Goal: Task Accomplishment & Management: Complete application form

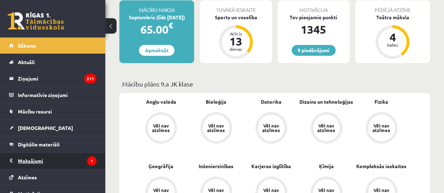
click at [72, 161] on legend "Maksājumi 1" at bounding box center [57, 161] width 79 height 16
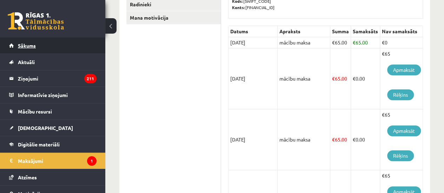
click at [41, 50] on link "Sākums" at bounding box center [52, 46] width 87 height 16
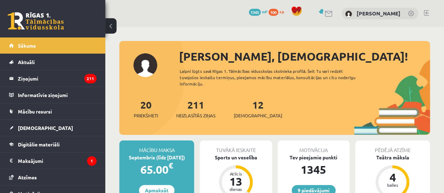
click at [254, 108] on div "12 Ieskaites" at bounding box center [258, 109] width 48 height 22
click at [242, 109] on link "12 Ieskaites" at bounding box center [258, 109] width 48 height 21
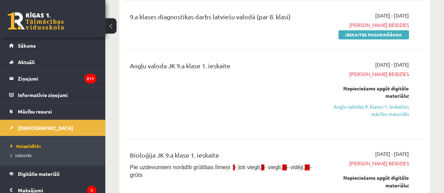
scroll to position [421, 0]
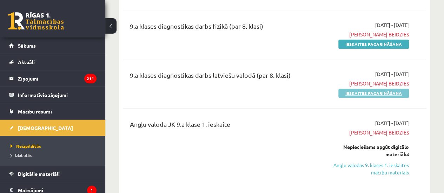
click at [394, 89] on link "Ieskaites pagarināšana" at bounding box center [373, 93] width 71 height 9
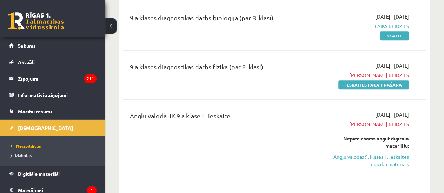
scroll to position [351, 0]
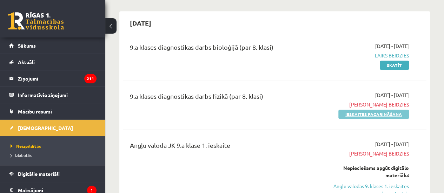
click at [386, 113] on link "Ieskaites pagarināšana" at bounding box center [373, 114] width 71 height 9
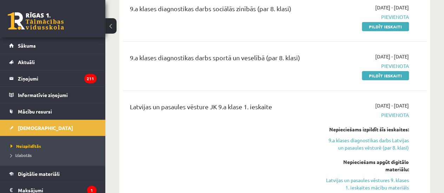
scroll to position [1193, 0]
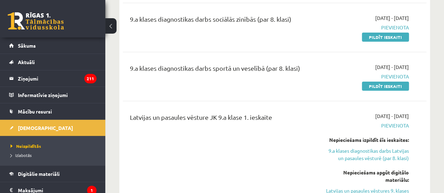
drag, startPoint x: 376, startPoint y: 78, endPoint x: 253, endPoint y: 24, distance: 134.4
click at [376, 82] on link "Pildīt ieskaiti" at bounding box center [385, 86] width 47 height 9
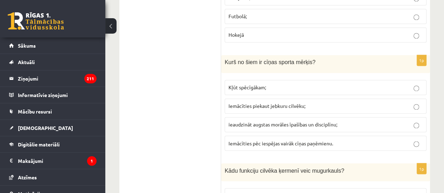
scroll to position [597, 0]
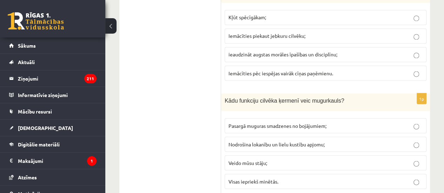
click at [413, 178] on p "Visas iepriekš minētās." at bounding box center [325, 181] width 194 height 7
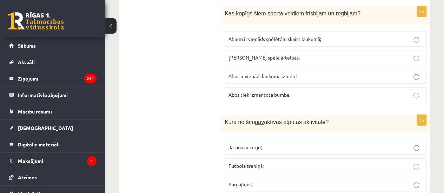
scroll to position [842, 0]
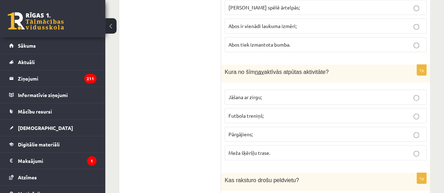
click at [413, 112] on p "Futbola treniņš;" at bounding box center [325, 115] width 194 height 7
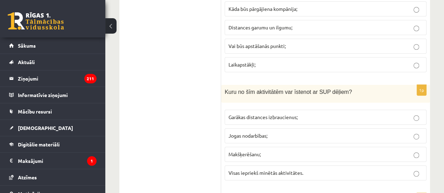
scroll to position [1474, 0]
click at [323, 169] on p "Visas iepriekš minētās aktivitātes." at bounding box center [325, 172] width 194 height 7
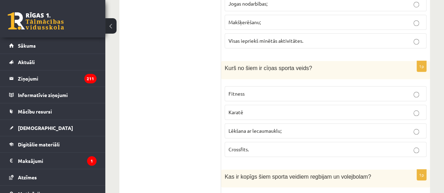
scroll to position [1615, 0]
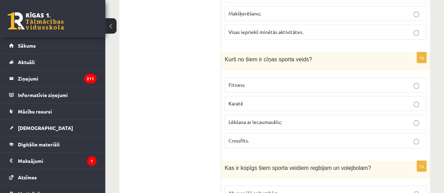
click at [318, 100] on p "Karatē" at bounding box center [325, 103] width 194 height 7
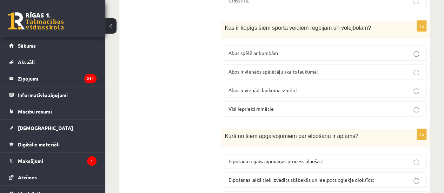
scroll to position [1720, 0]
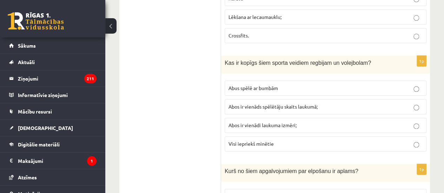
click at [314, 85] on p "Abus spēlē ar bumbām" at bounding box center [325, 88] width 194 height 7
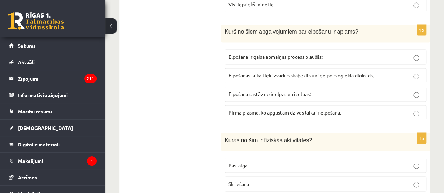
scroll to position [1860, 0]
click at [327, 72] on span "Elpošanas laikā tiek izvadīts skābeklis un ieelpots oglekļa dioksīds;" at bounding box center [300, 75] width 145 height 6
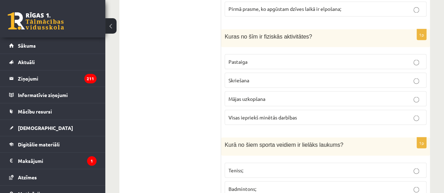
scroll to position [1965, 0]
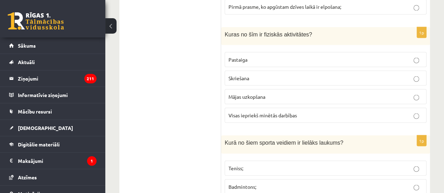
click at [301, 112] on p "Visas iepriekš minētās darbības" at bounding box center [325, 115] width 194 height 7
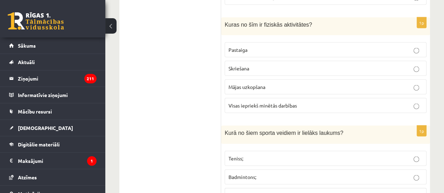
scroll to position [2036, 0]
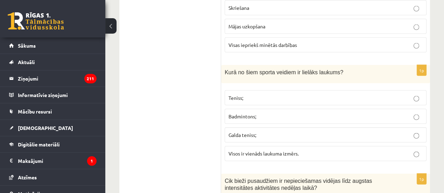
click at [276, 94] on p "Teniss;" at bounding box center [325, 97] width 194 height 7
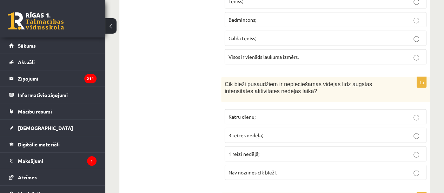
scroll to position [2176, 0]
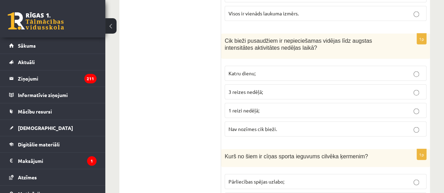
click at [302, 88] on p "3 reizes nedēļā;" at bounding box center [325, 91] width 194 height 7
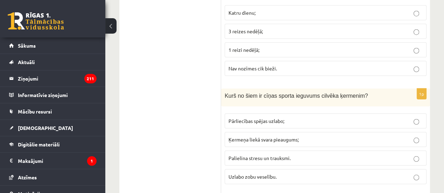
scroll to position [2246, 0]
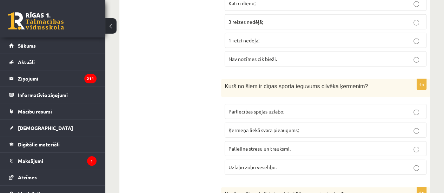
click at [347, 108] on p "Pārliecības spējas uzlabo;" at bounding box center [325, 111] width 194 height 7
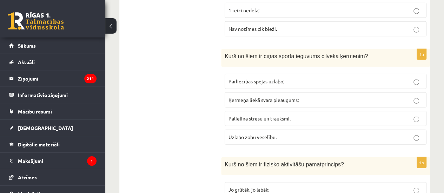
scroll to position [2352, 0]
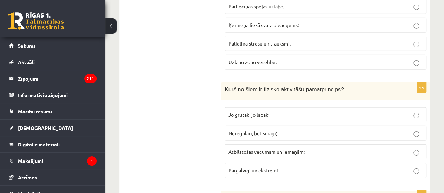
click at [319, 148] on p "Atbilstošas vecumam un iemaņām;" at bounding box center [325, 151] width 194 height 7
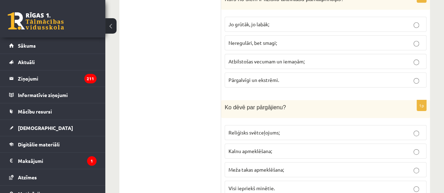
scroll to position [2457, 0]
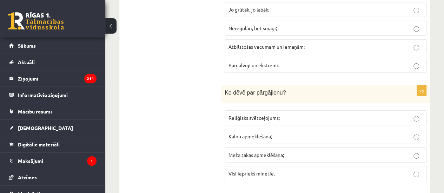
click at [303, 170] on p "Visi iepriekš minētie." at bounding box center [325, 173] width 194 height 7
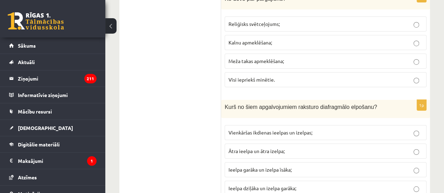
scroll to position [2562, 0]
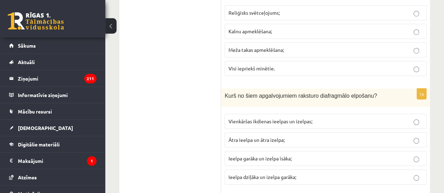
click at [286, 174] on span "Ieelpa dziļāka un izelpa garāka;" at bounding box center [262, 177] width 68 height 6
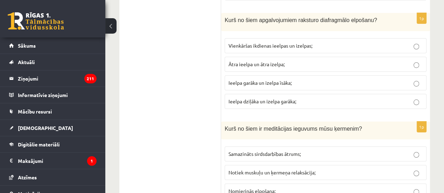
scroll to position [2667, 0]
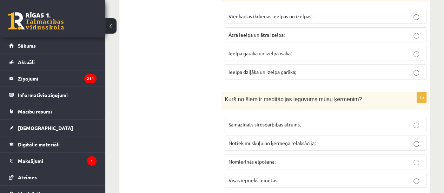
click at [304, 177] on p "Visas iepriekš minētās." at bounding box center [325, 180] width 194 height 7
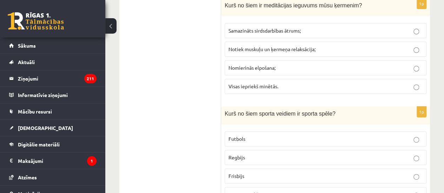
scroll to position [2773, 0]
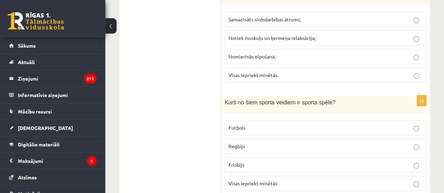
click at [280, 180] on p "Visas iepriekš minētās" at bounding box center [325, 183] width 194 height 7
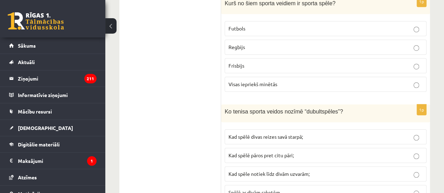
scroll to position [2878, 0]
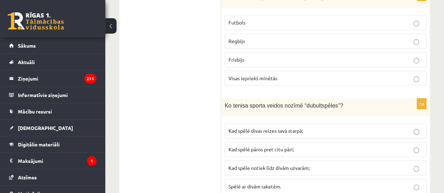
click at [321, 146] on p "Kad spēlē pāros pret citu pāri;" at bounding box center [325, 149] width 194 height 7
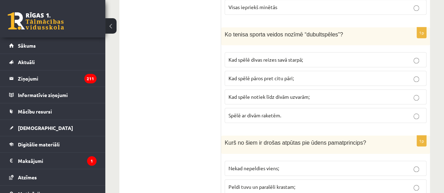
scroll to position [2983, 0]
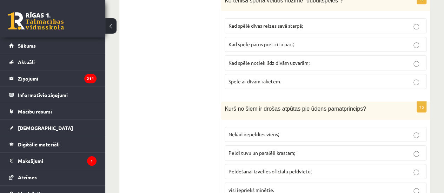
click at [296, 183] on label "visi iepriekš minētie." at bounding box center [326, 190] width 202 height 15
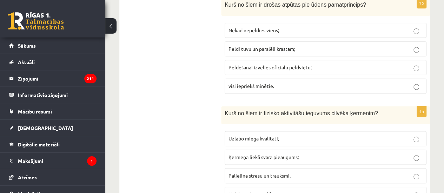
scroll to position [3089, 0]
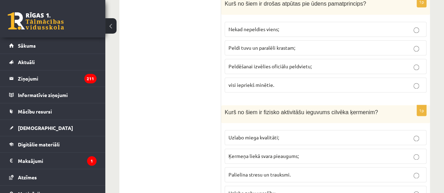
click at [304, 134] on p "Uzlabo miega kvalitāti;" at bounding box center [325, 137] width 194 height 7
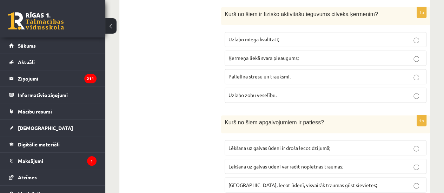
scroll to position [3194, 0]
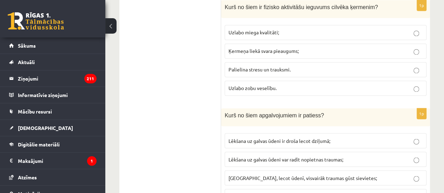
click at [329, 156] on span "Lēkšana uz galvas ūdeni var radīt nopietnas traumas;" at bounding box center [285, 159] width 115 height 6
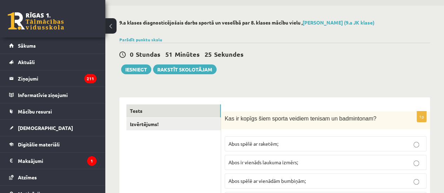
scroll to position [0, 0]
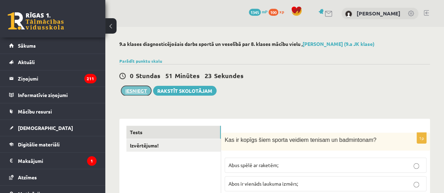
click at [141, 93] on button "Iesniegt" at bounding box center [136, 91] width 30 height 10
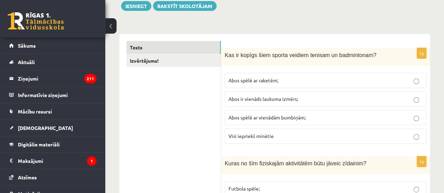
scroll to position [70, 0]
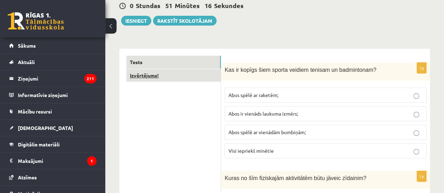
click at [207, 78] on link "Izvērtējums!" at bounding box center [173, 75] width 94 height 13
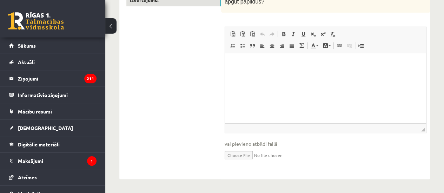
scroll to position [111, 0]
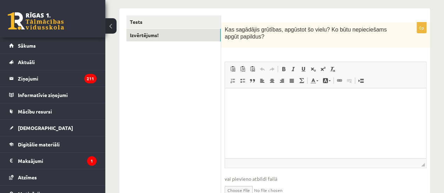
click at [378, 94] on html at bounding box center [325, 98] width 201 height 21
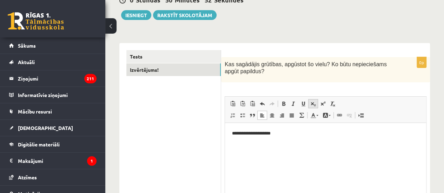
scroll to position [75, 0]
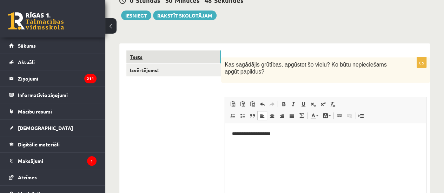
click at [185, 57] on link "Tests" at bounding box center [173, 57] width 94 height 13
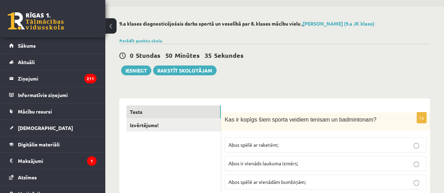
scroll to position [0, 0]
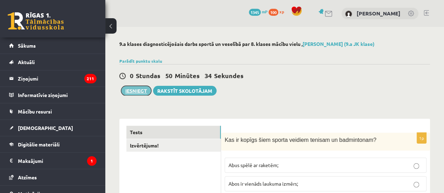
click at [139, 91] on button "Iesniegt" at bounding box center [136, 91] width 30 height 10
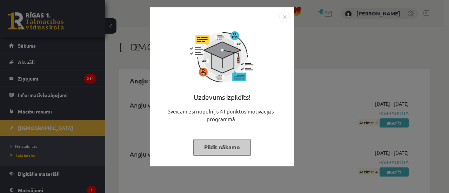
click at [288, 18] on img "Close" at bounding box center [284, 17] width 11 height 11
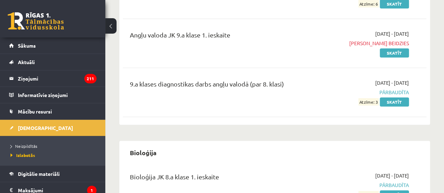
scroll to position [281, 0]
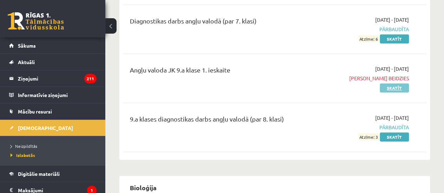
click at [386, 87] on link "Skatīt" at bounding box center [394, 88] width 29 height 9
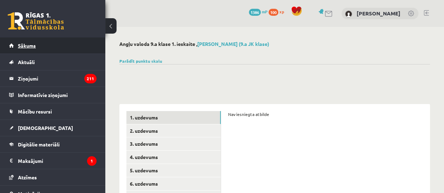
click at [72, 45] on link "Sākums" at bounding box center [52, 46] width 87 height 16
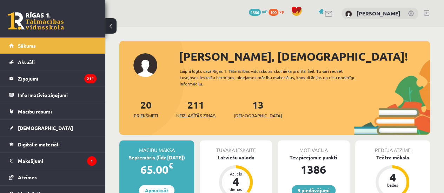
click at [249, 111] on div "13 Ieskaites" at bounding box center [258, 109] width 48 height 22
click at [247, 108] on link "13 Ieskaites" at bounding box center [258, 109] width 48 height 21
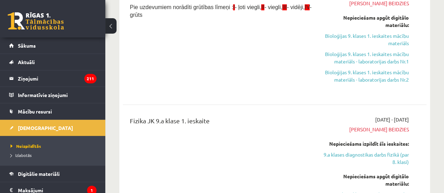
scroll to position [526, 0]
